Goal: Navigation & Orientation: Understand site structure

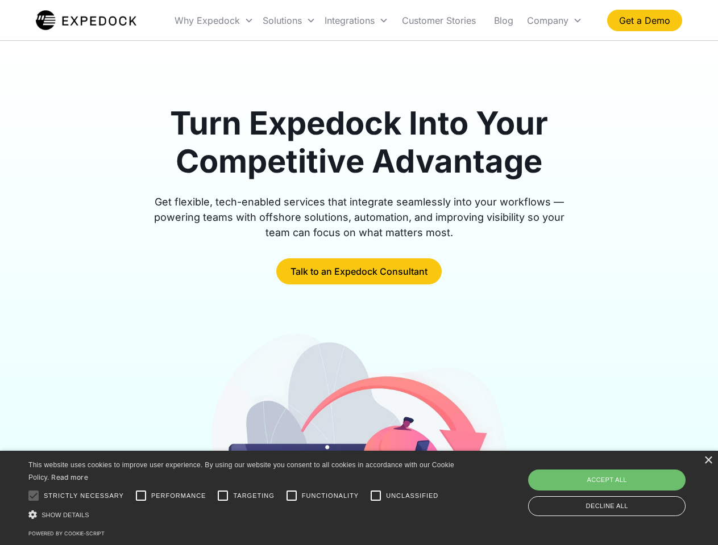
click at [378, 20] on div "Integrations" at bounding box center [356, 20] width 73 height 39
click at [214, 20] on div "Why Expedock" at bounding box center [206, 20] width 65 height 11
click at [289, 20] on div "Solutions" at bounding box center [281, 20] width 39 height 11
click at [356, 20] on div "Integrations" at bounding box center [349, 20] width 50 height 11
click at [554, 20] on div "Company" at bounding box center [547, 20] width 41 height 11
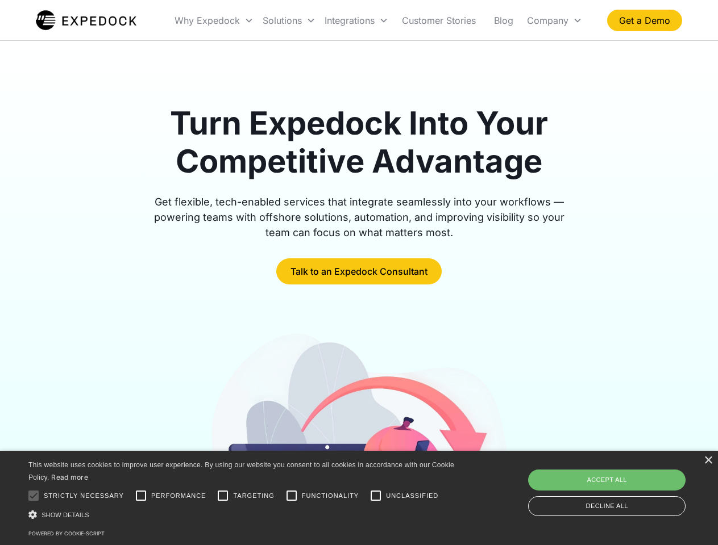
click at [34, 496] on div at bounding box center [33, 496] width 23 height 23
click at [141, 496] on input "Performance" at bounding box center [141, 496] width 23 height 23
checkbox input "true"
click at [223, 496] on input "Targeting" at bounding box center [222, 496] width 23 height 23
checkbox input "true"
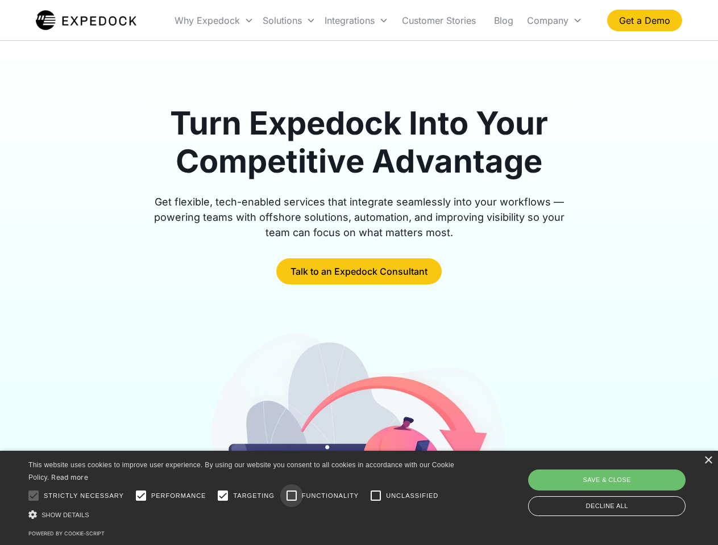
click at [291, 496] on input "Functionality" at bounding box center [291, 496] width 23 height 23
checkbox input "true"
click at [376, 496] on input "Unclassified" at bounding box center [375, 496] width 23 height 23
checkbox input "true"
